Goal: Task Accomplishment & Management: Complete application form

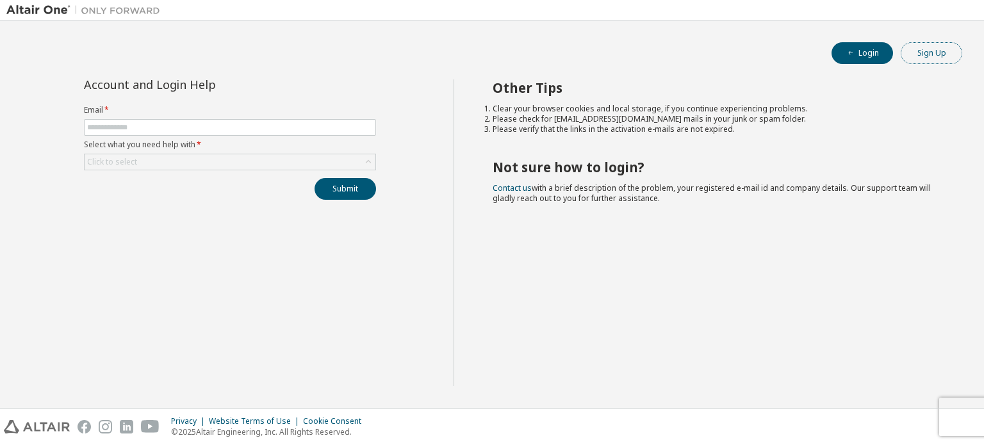
click at [925, 48] on button "Sign Up" at bounding box center [932, 53] width 62 height 22
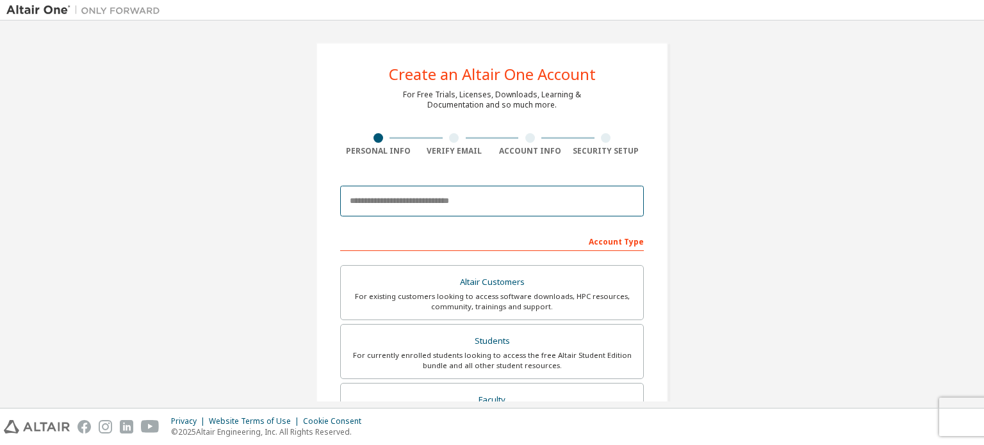
click at [478, 195] on input "email" at bounding box center [492, 201] width 304 height 31
click at [515, 206] on input "email" at bounding box center [492, 201] width 304 height 31
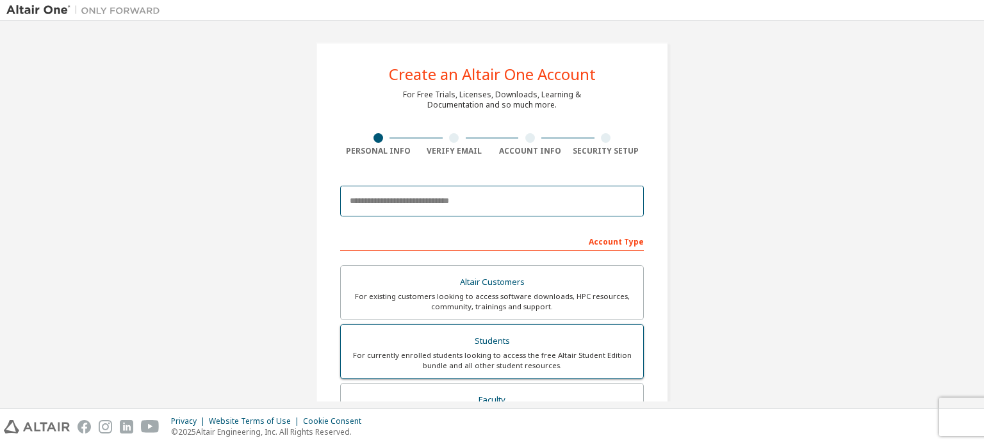
scroll to position [128, 0]
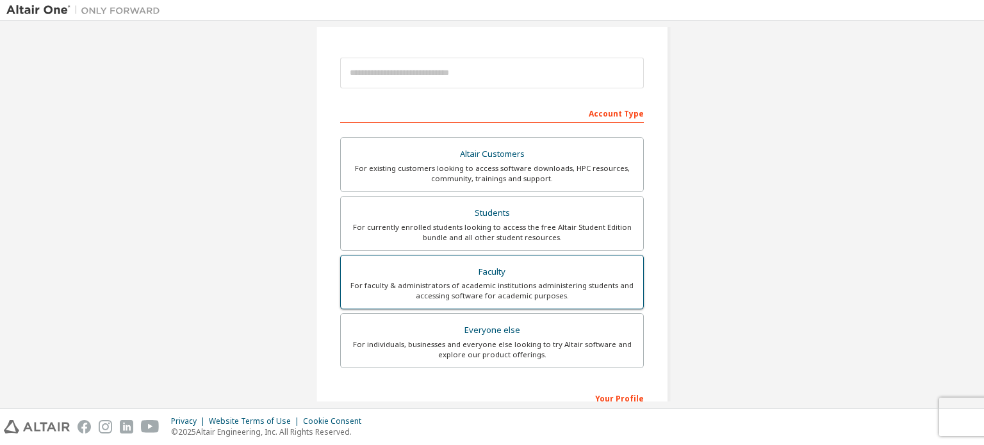
click at [520, 279] on div "Faculty" at bounding box center [492, 272] width 287 height 18
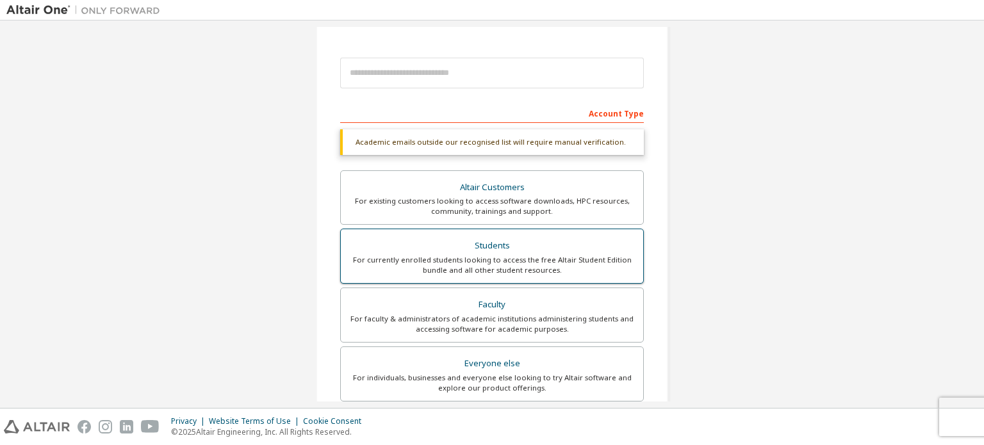
click at [529, 261] on div "For currently enrolled students looking to access the free Altair Student Editi…" at bounding box center [492, 265] width 287 height 21
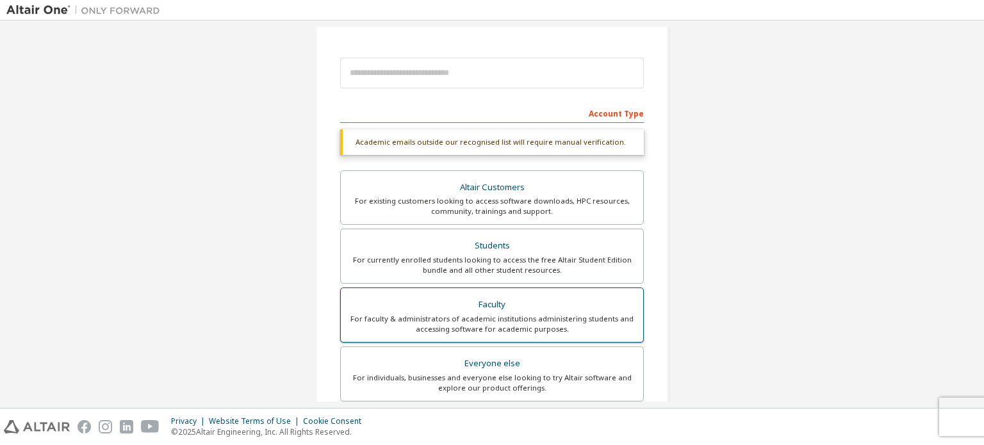
click at [536, 304] on div "Faculty" at bounding box center [492, 305] width 287 height 18
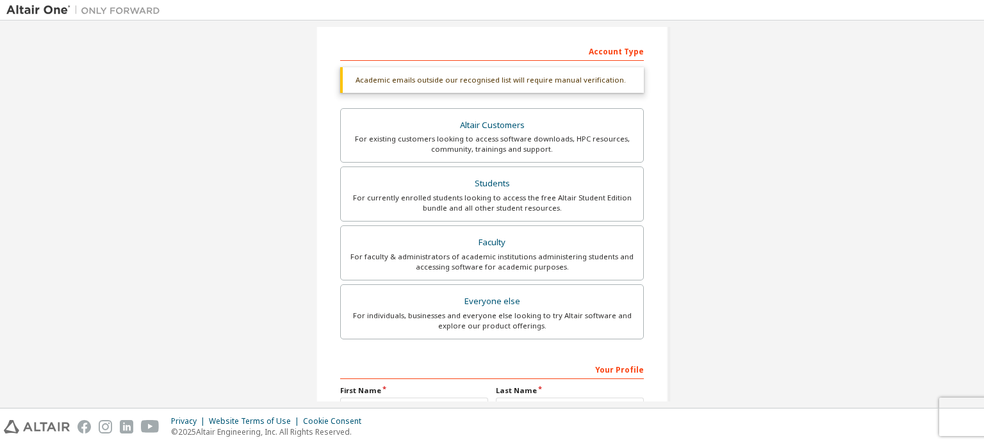
scroll to position [192, 0]
click at [487, 210] on div "For currently enrolled students looking to access the free Altair Student Editi…" at bounding box center [492, 201] width 287 height 21
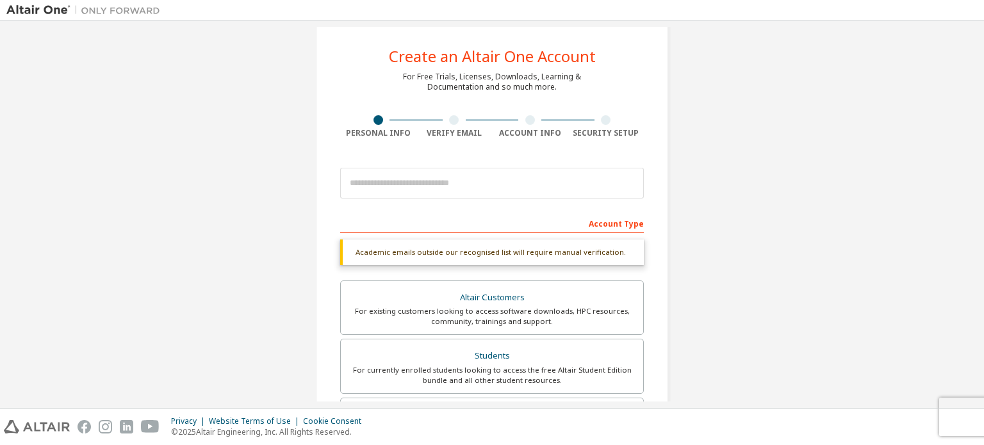
scroll to position [13, 0]
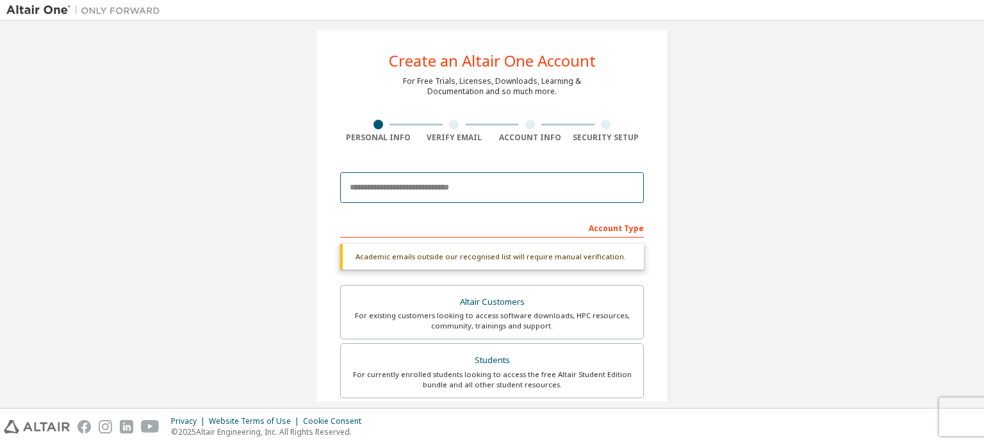
click at [466, 185] on input "email" at bounding box center [492, 187] width 304 height 31
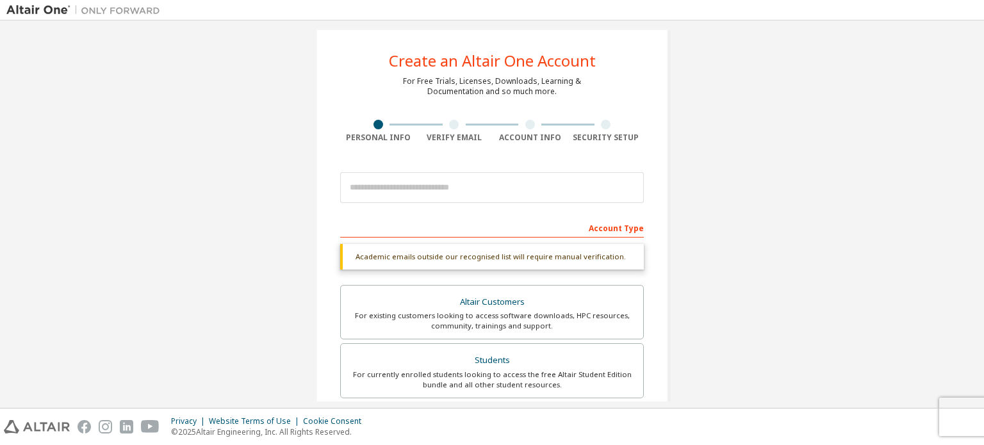
click at [525, 256] on div "Academic emails outside our recognised list will require manual verification." at bounding box center [492, 257] width 304 height 26
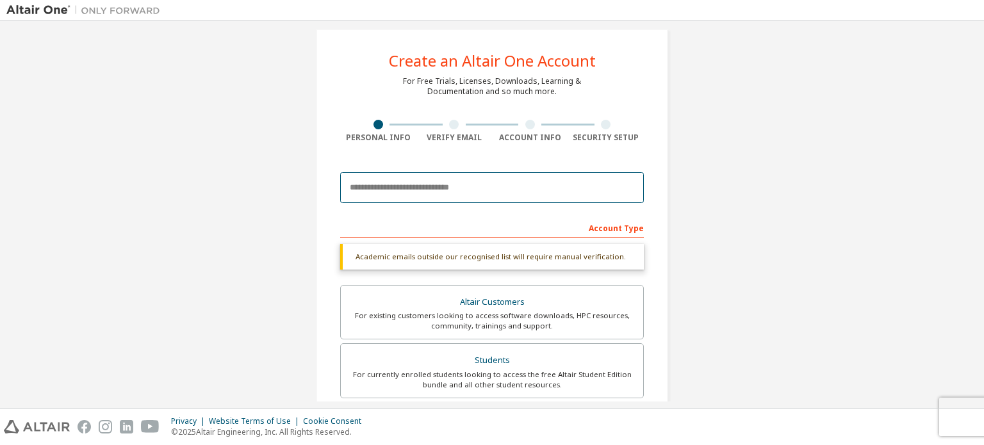
click at [436, 189] on input "email" at bounding box center [492, 187] width 304 height 31
paste input "**********"
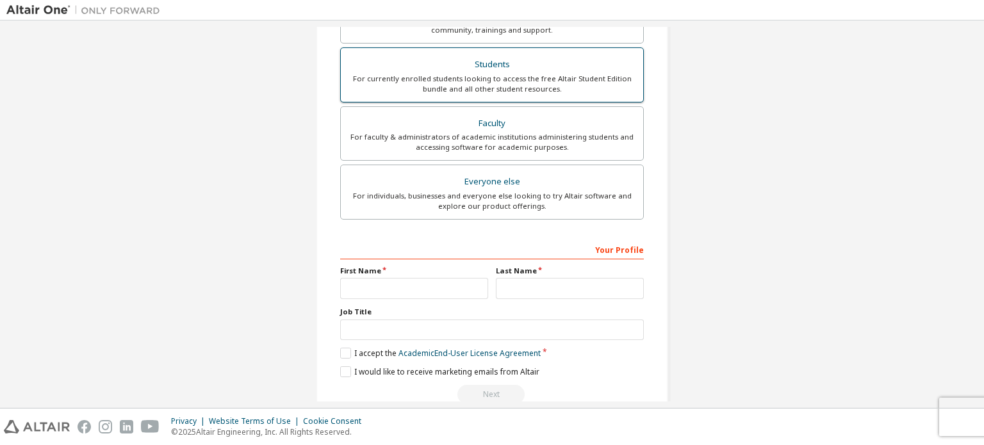
scroll to position [300, 0]
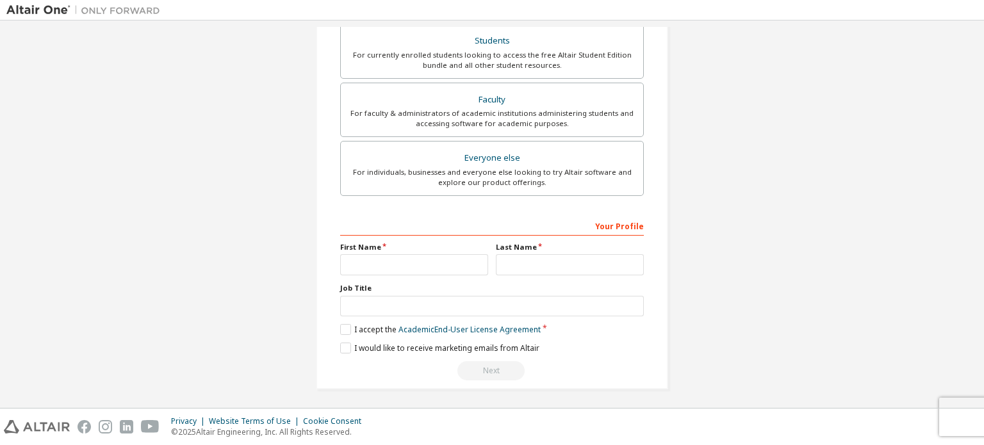
type input "**********"
click at [405, 258] on input "text" at bounding box center [414, 264] width 148 height 21
type input "*"
type input "*****"
click at [496, 259] on input "text" at bounding box center [570, 264] width 148 height 21
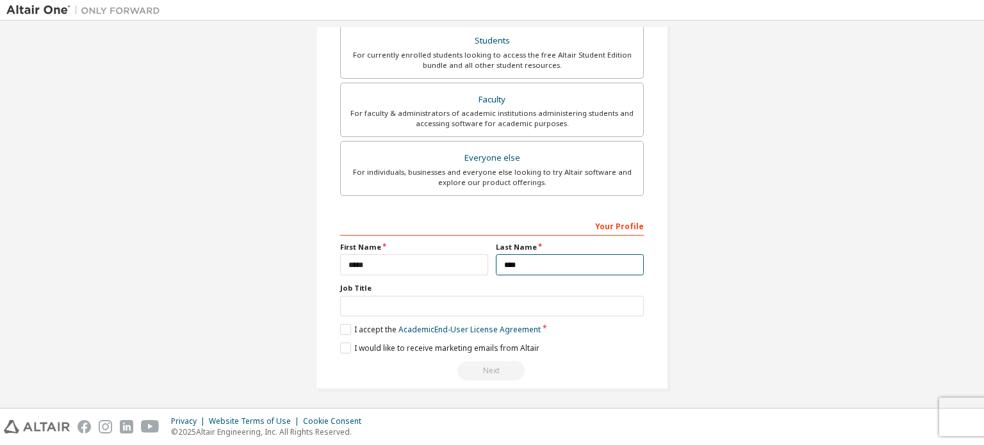
type input "****"
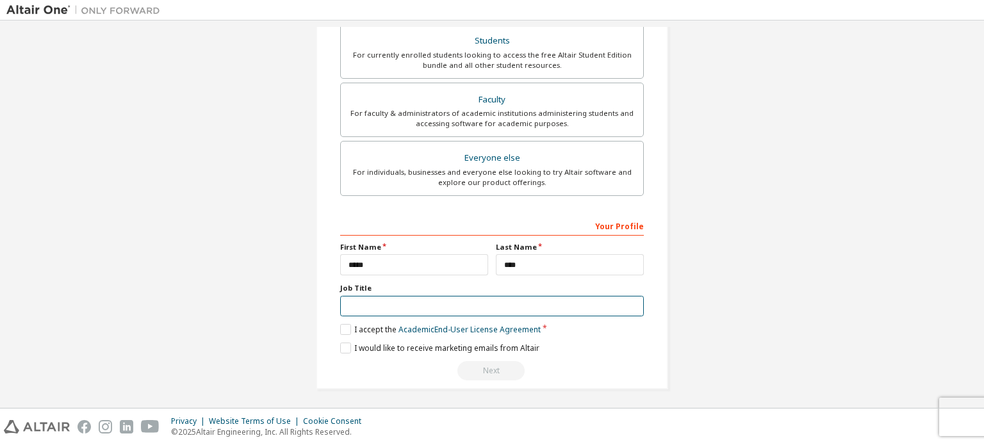
click at [464, 299] on input "text" at bounding box center [492, 306] width 304 height 21
type input "*******"
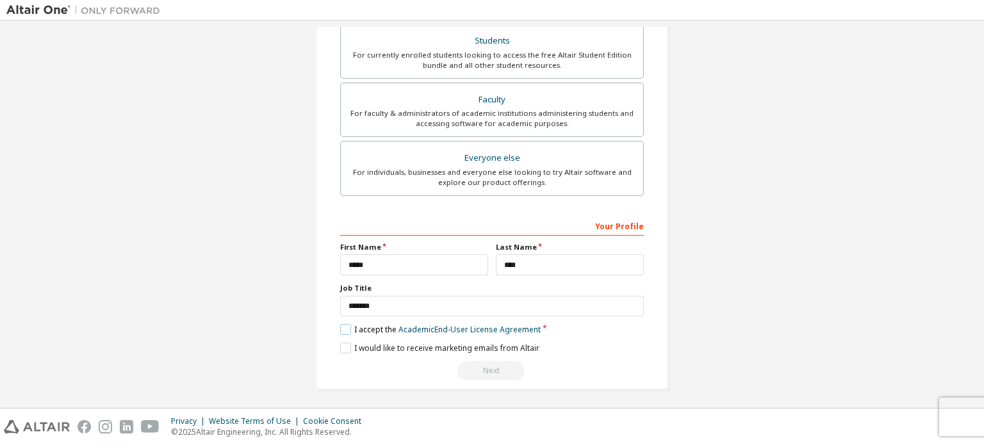
click at [346, 325] on label "I accept the Academic End-User License Agreement" at bounding box center [440, 329] width 201 height 11
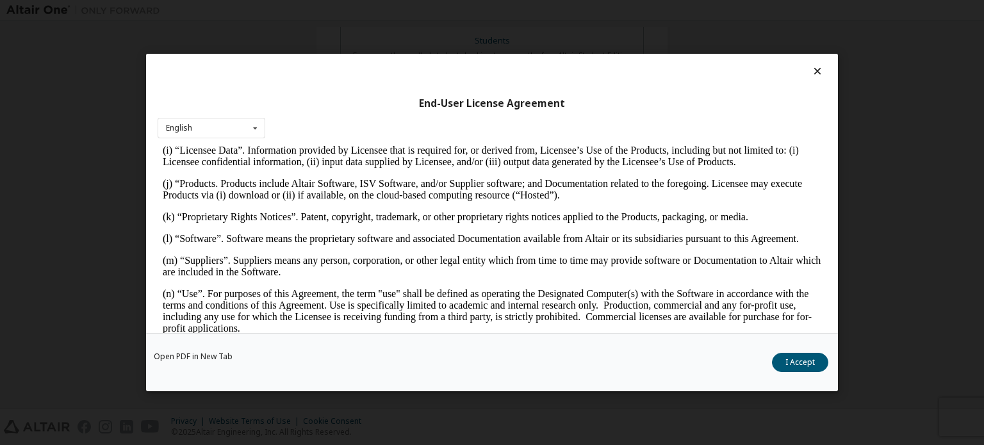
scroll to position [769, 0]
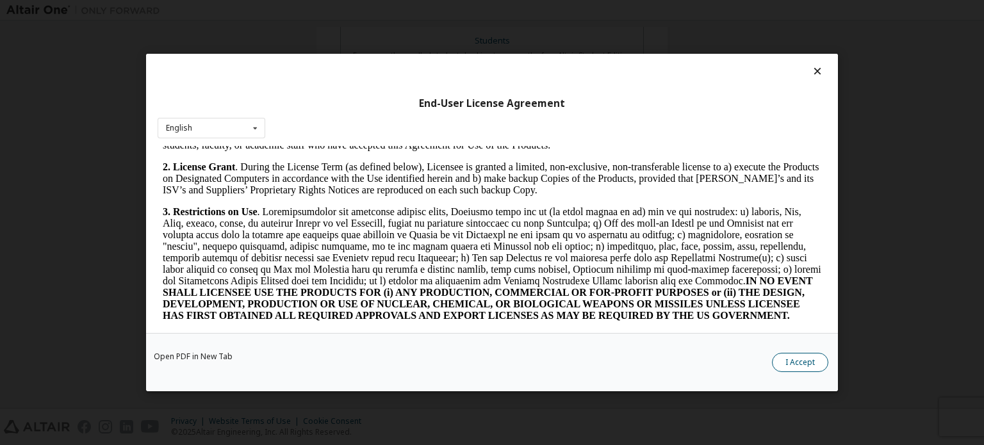
click at [810, 366] on button "I Accept" at bounding box center [800, 362] width 56 height 19
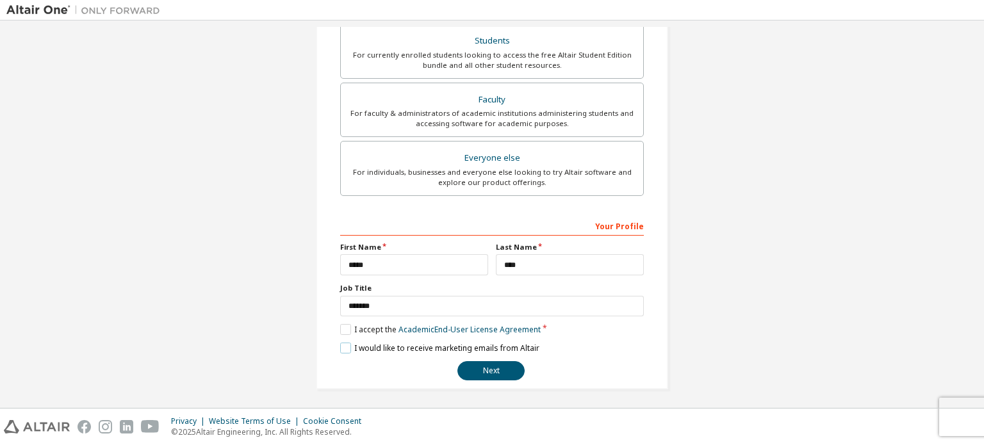
click at [346, 343] on label "I would like to receive marketing emails from Altair" at bounding box center [439, 348] width 199 height 11
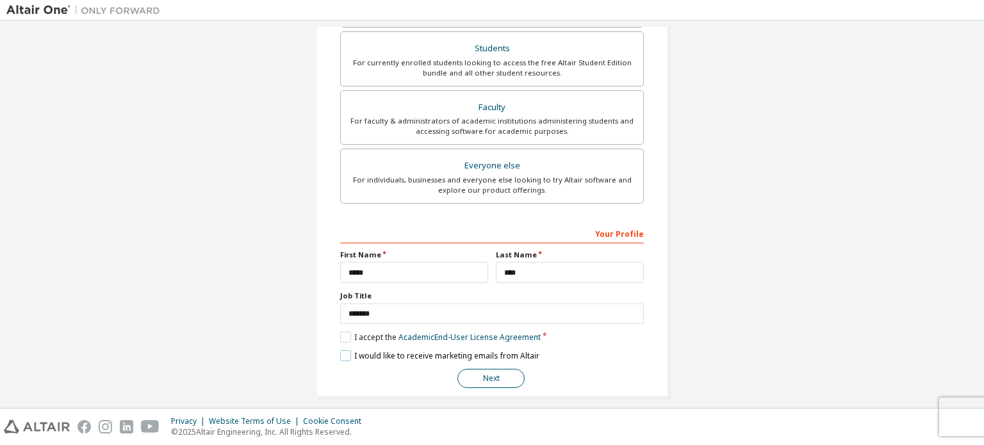
scroll to position [300, 0]
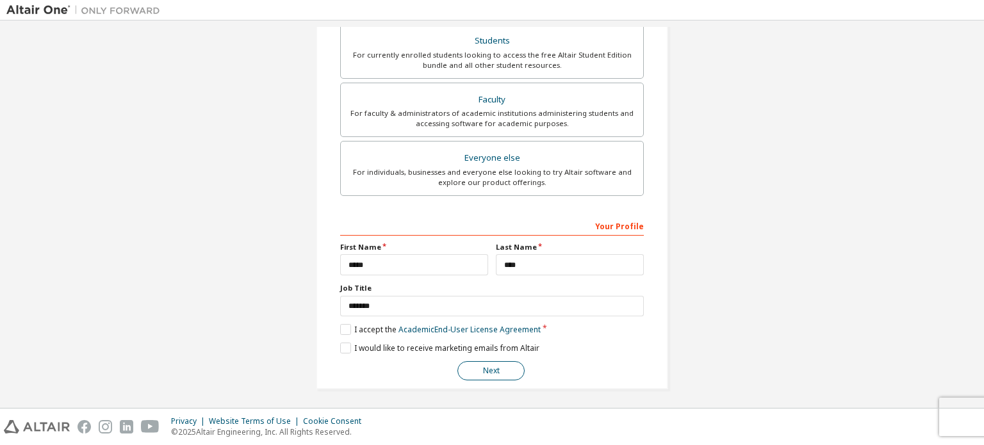
click at [498, 363] on button "Next" at bounding box center [490, 370] width 67 height 19
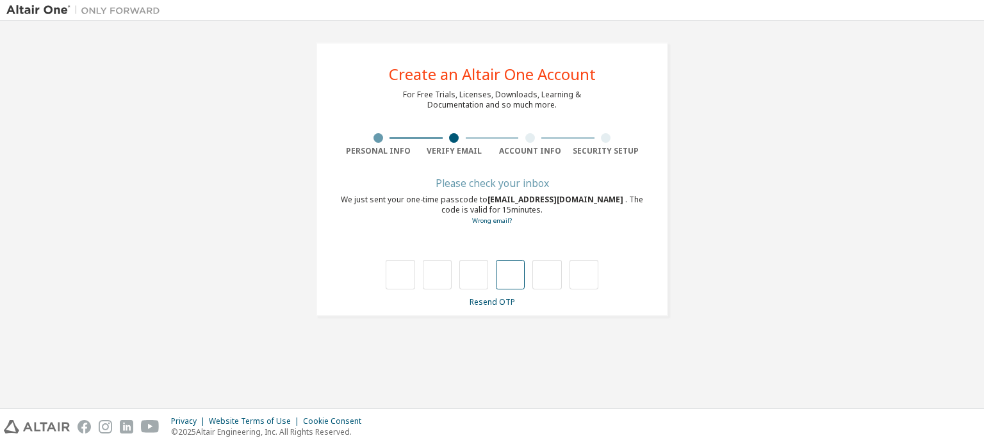
scroll to position [0, 0]
type input "*"
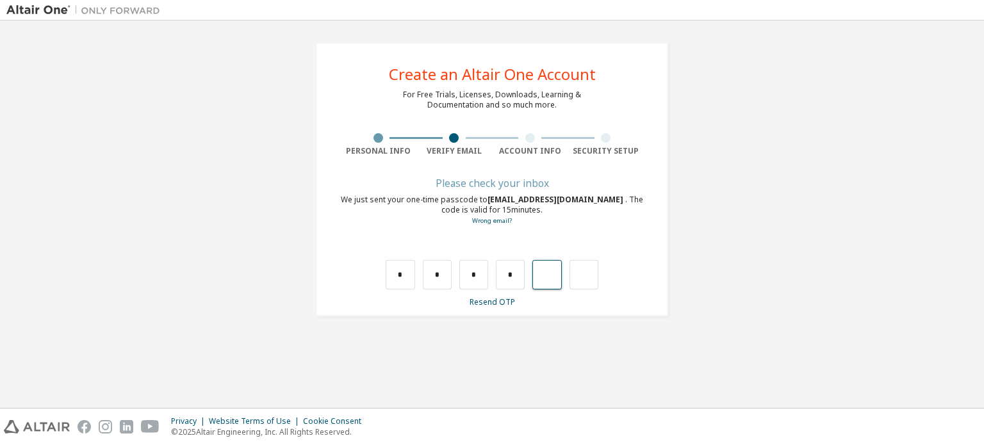
type input "*"
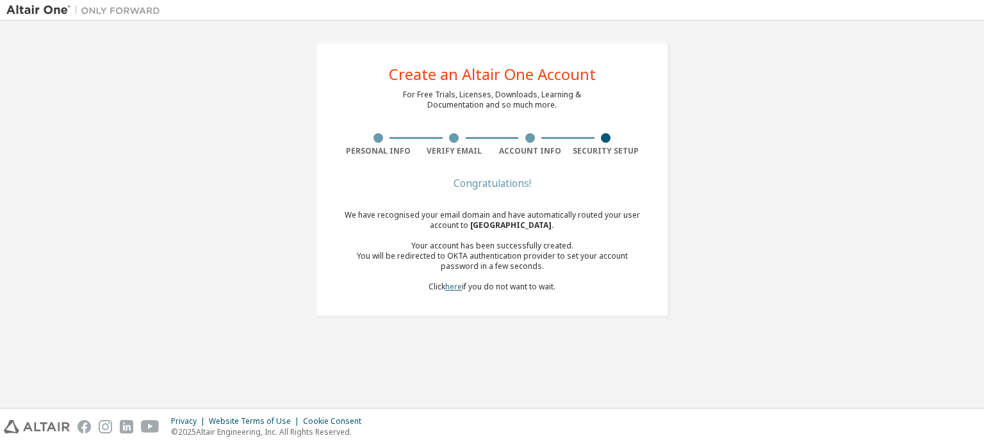
click at [451, 290] on link "here" at bounding box center [453, 286] width 17 height 11
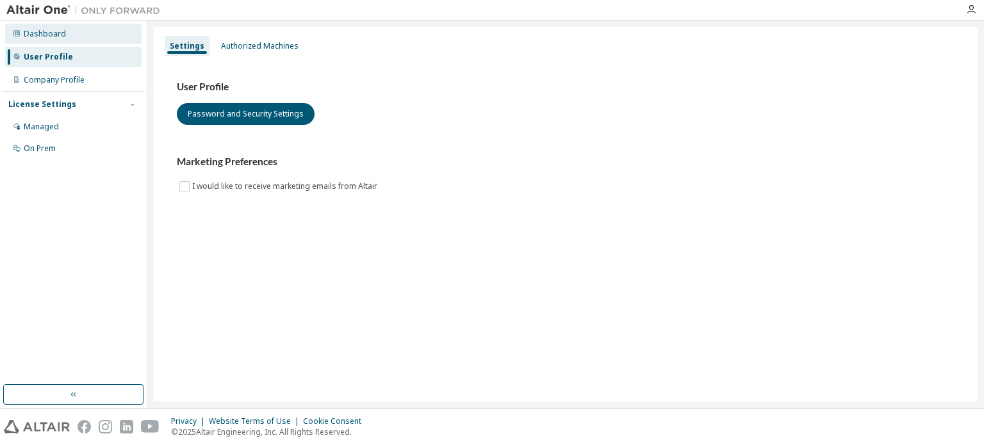
click at [48, 34] on div "Dashboard" at bounding box center [45, 34] width 42 height 10
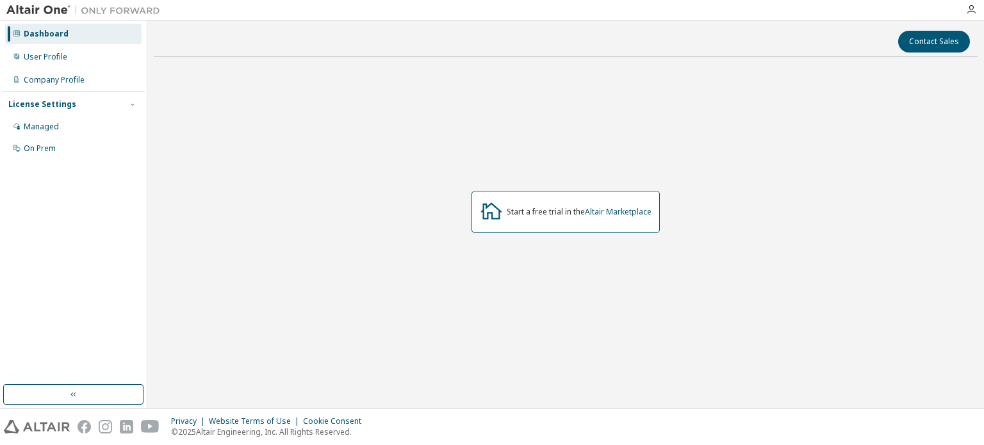
click at [58, 67] on div "Dashboard User Profile Company Profile License Settings Managed On Prem" at bounding box center [73, 91] width 143 height 138
